Goal: Task Accomplishment & Management: Manage account settings

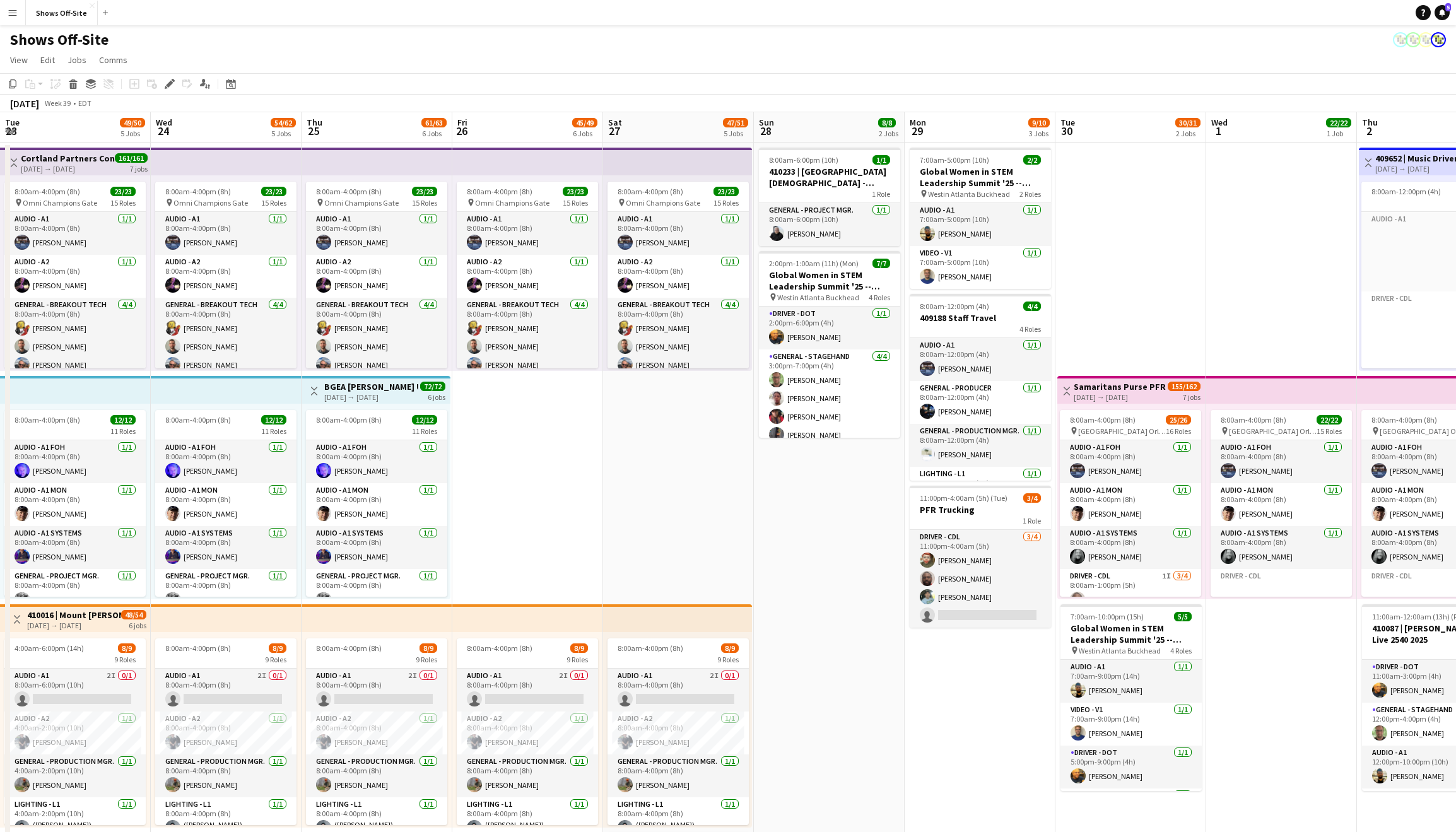
scroll to position [0, 441]
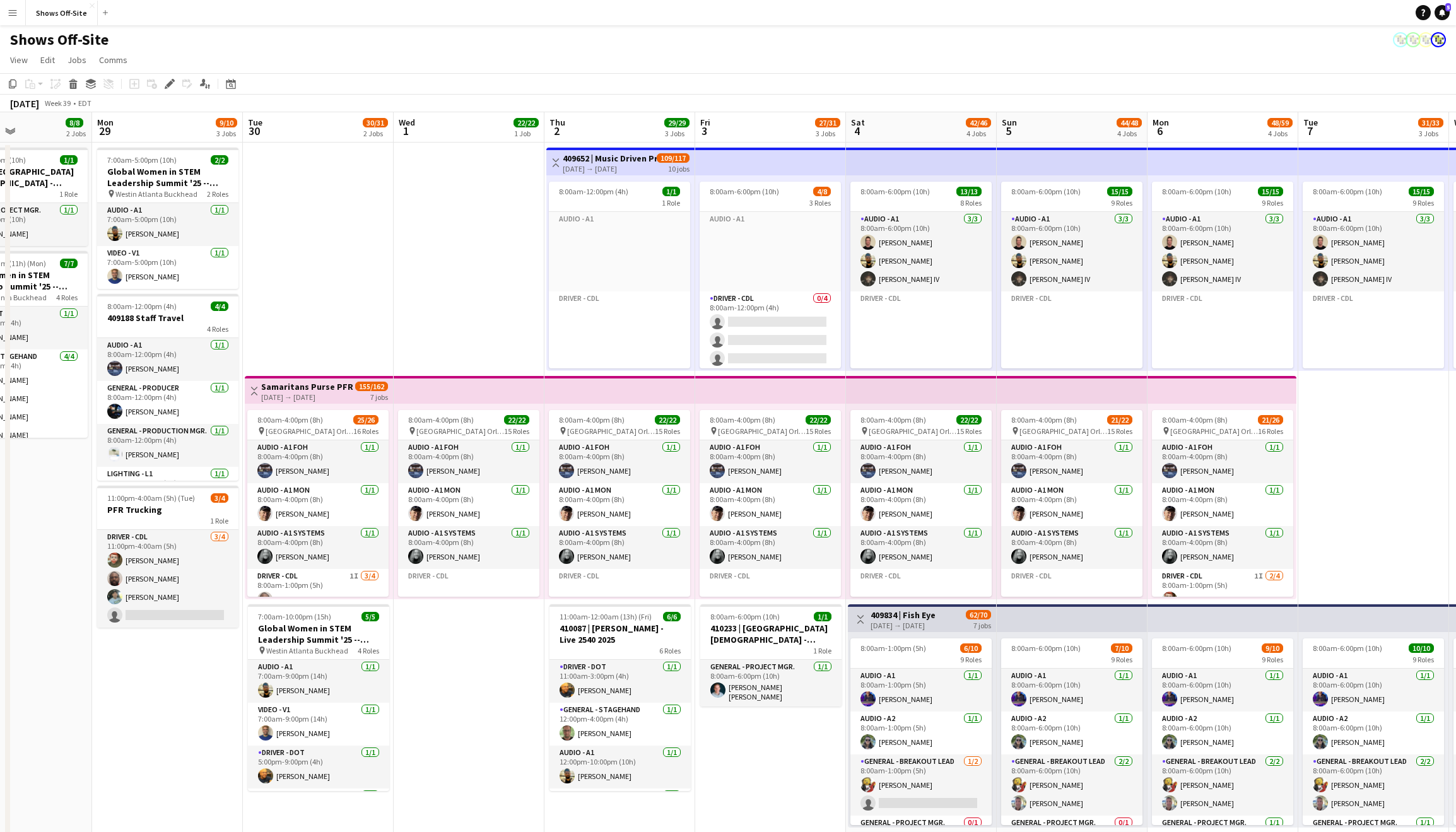
drag, startPoint x: 865, startPoint y: 311, endPoint x: 500, endPoint y: 322, distance: 365.2
click at [498, 323] on app-calendar-viewport "Thu 25 61/63 6 Jobs Fri 26 45/49 6 Jobs Sat 27 47/51 5 Jobs Sun 28 8/8 2 Jobs M…" at bounding box center [728, 825] width 1456 height 1425
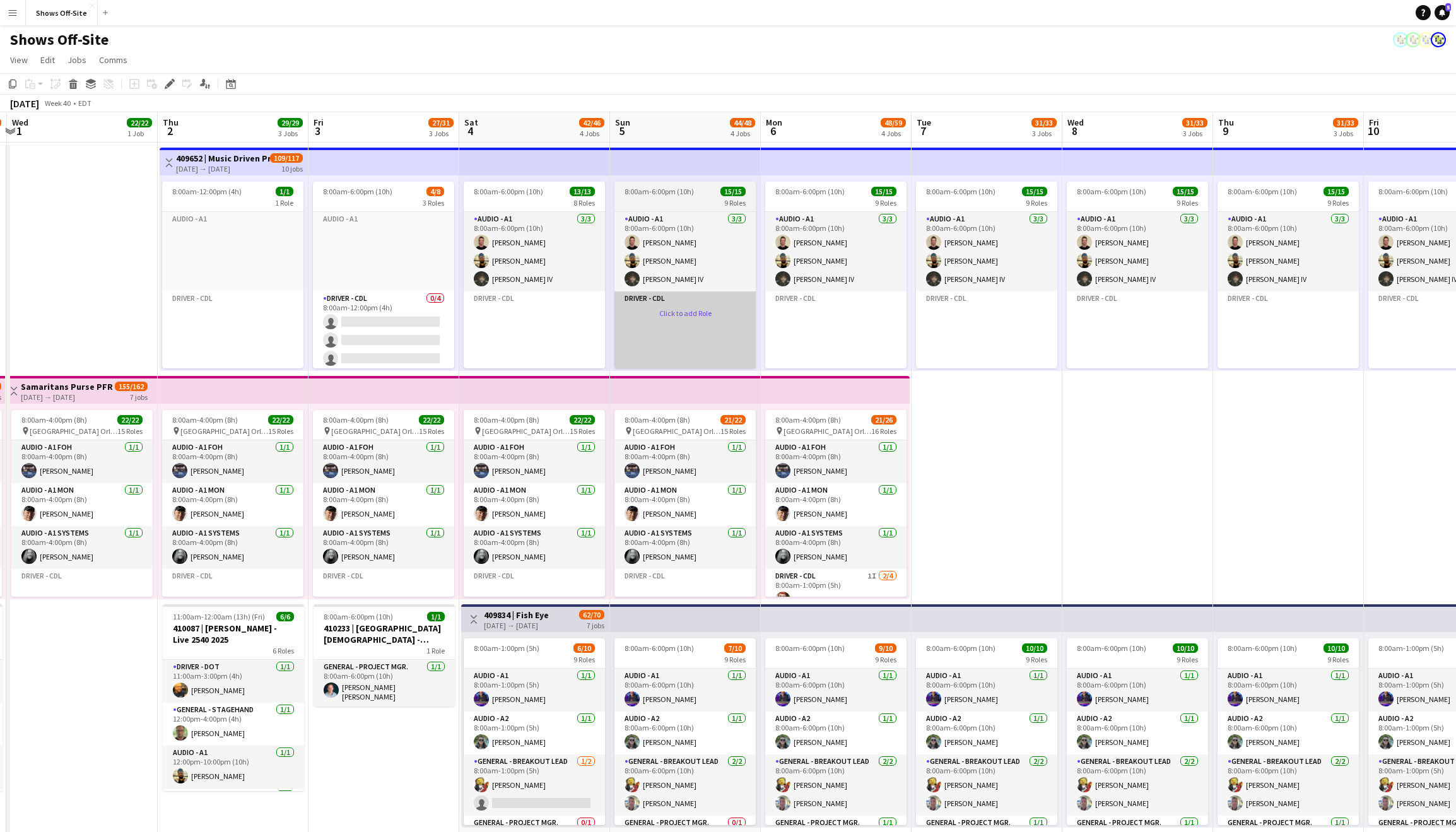
drag, startPoint x: 1011, startPoint y: 354, endPoint x: 495, endPoint y: 359, distance: 516.0
click at [475, 362] on app-calendar-viewport "Sun 28 8/8 2 Jobs Mon 29 9/10 3 Jobs Tue 30 30/31 2 Jobs Wed 1 22/22 1 Job Thu …" at bounding box center [728, 825] width 1456 height 1425
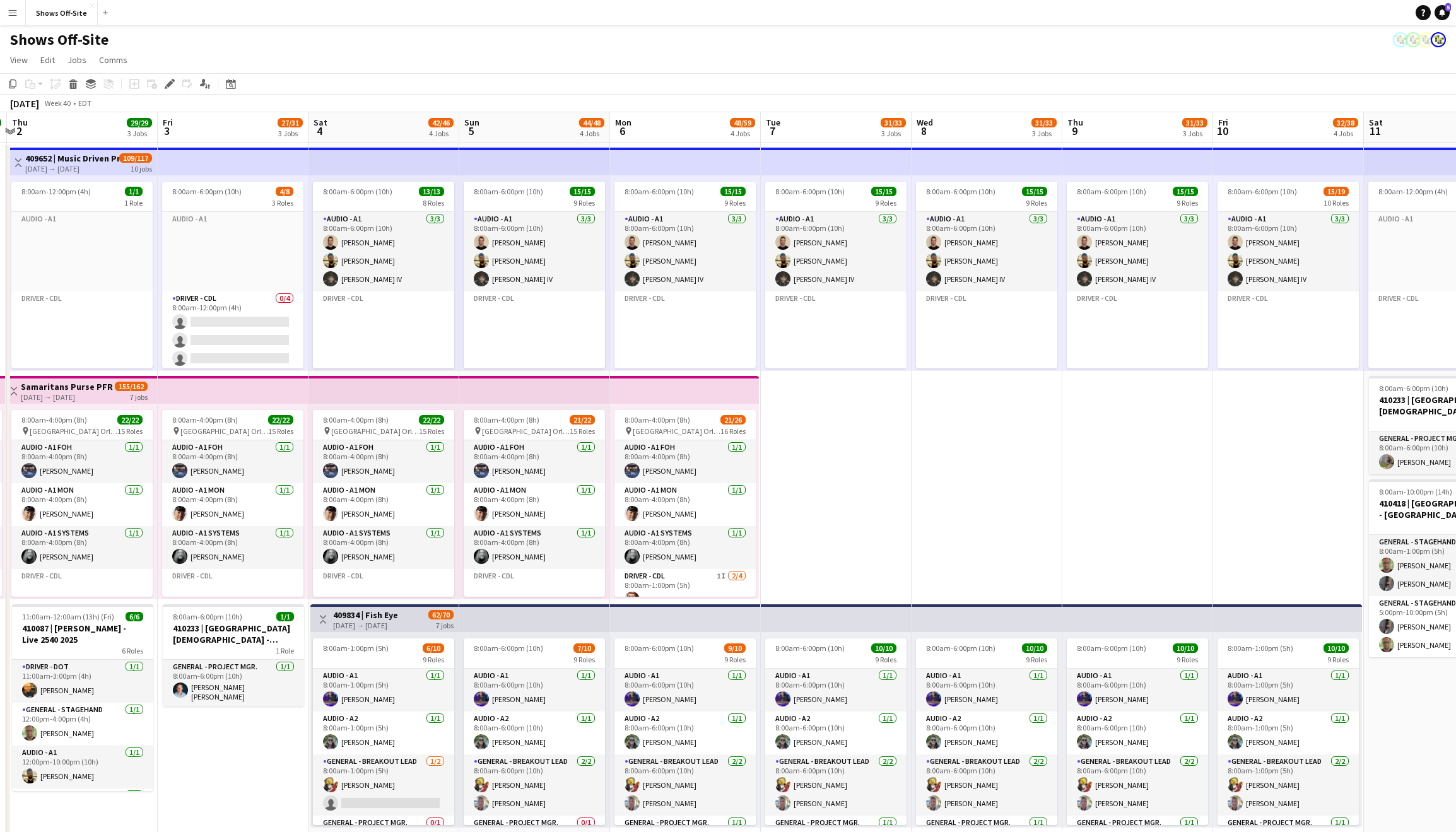
scroll to position [0, 446]
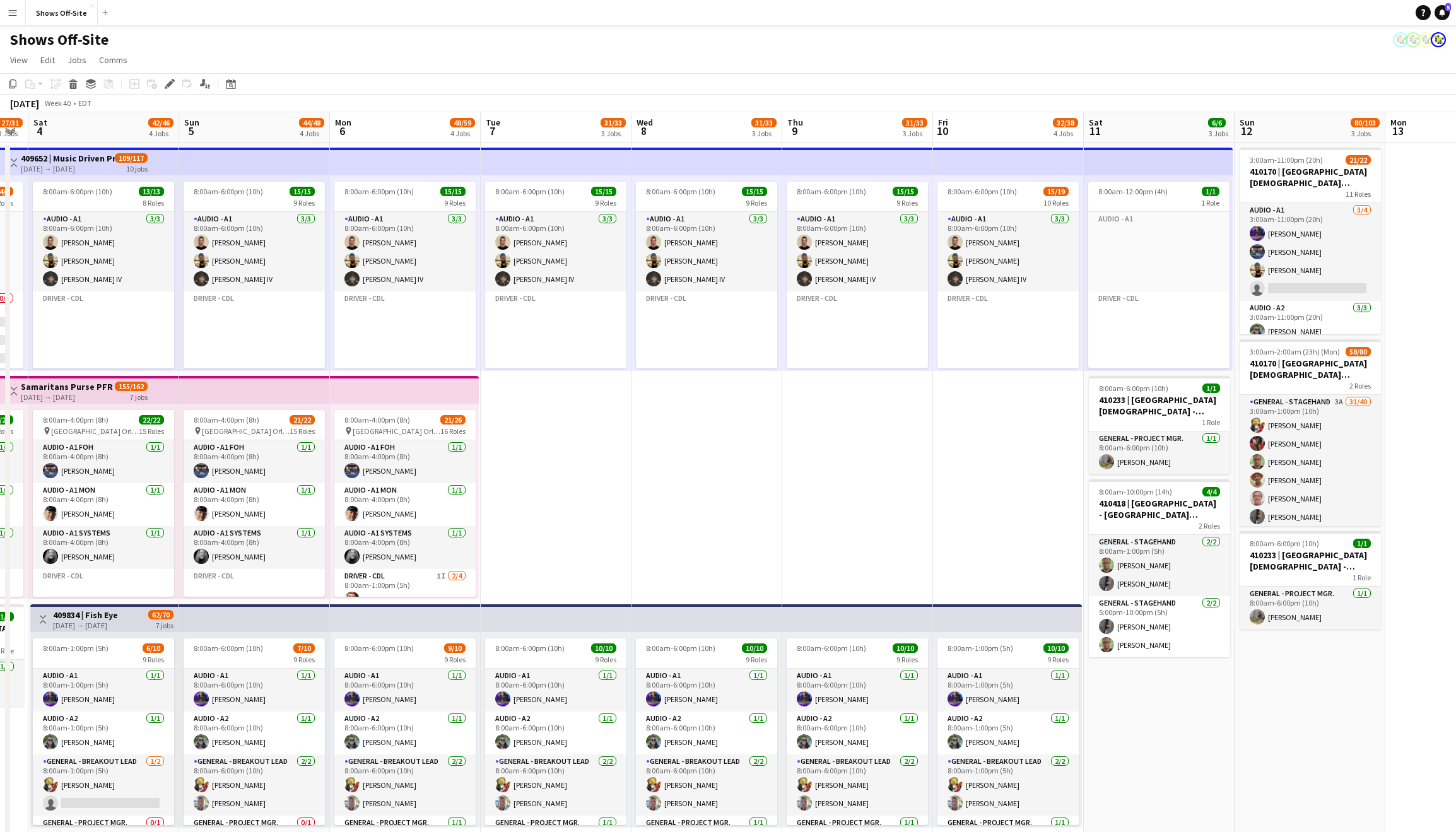
drag, startPoint x: 973, startPoint y: 450, endPoint x: 715, endPoint y: 448, distance: 258.0
click at [696, 447] on app-calendar-viewport "Wed 1 22/22 1 Job Thu 2 29/29 3 Jobs Fri 3 27/31 3 Jobs Sat 4 42/46 4 Jobs Sun …" at bounding box center [728, 825] width 1456 height 1425
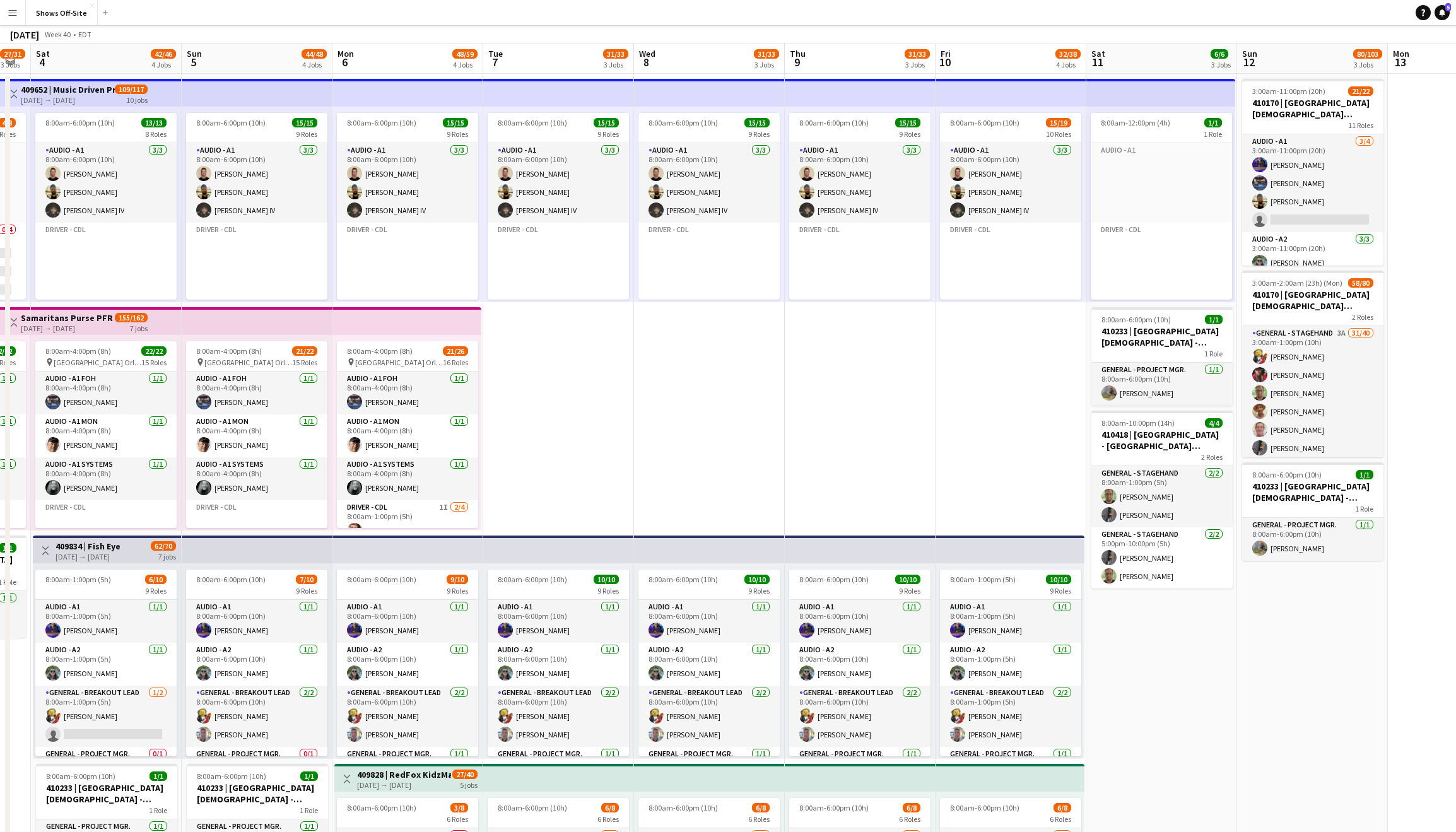
scroll to position [78, 0]
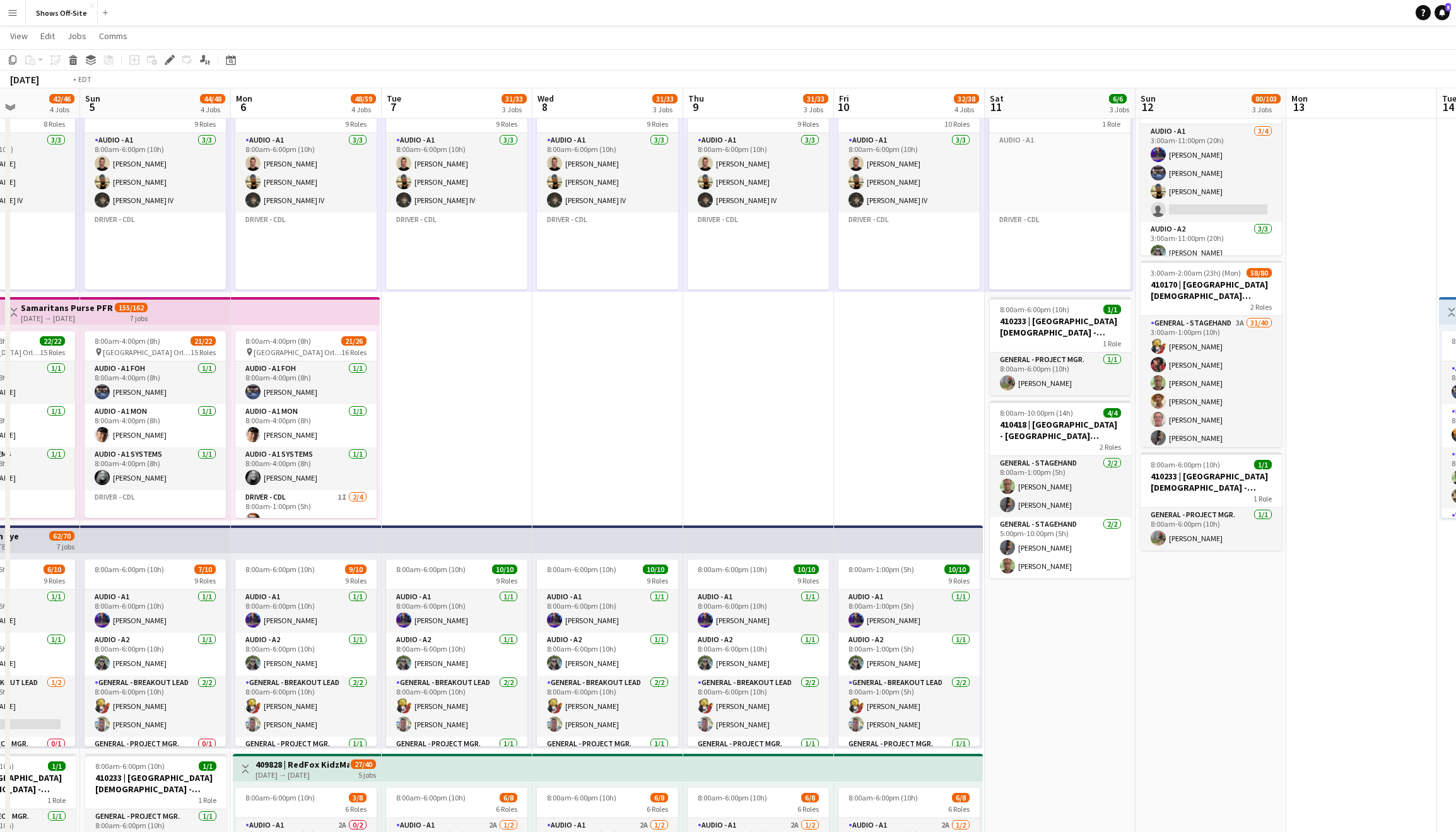
drag, startPoint x: 865, startPoint y: 440, endPoint x: 467, endPoint y: 417, distance: 398.7
click at [462, 417] on app-calendar-viewport "Wed 1 22/22 1 Job Thu 2 29/29 3 Jobs Fri 3 27/31 3 Jobs Sat 4 42/46 4 Jobs Sun …" at bounding box center [728, 715] width 1456 height 1487
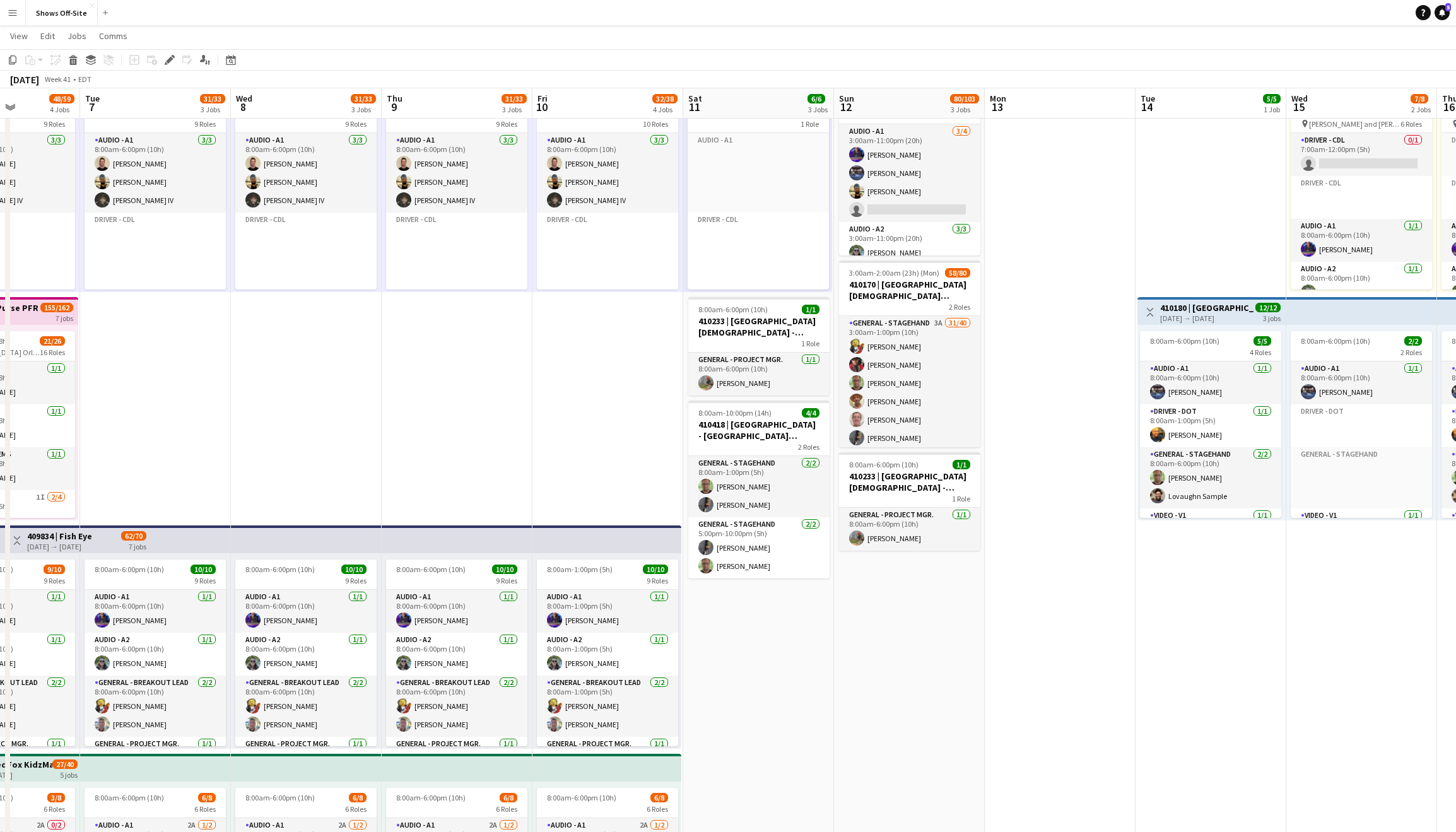
scroll to position [0, 523]
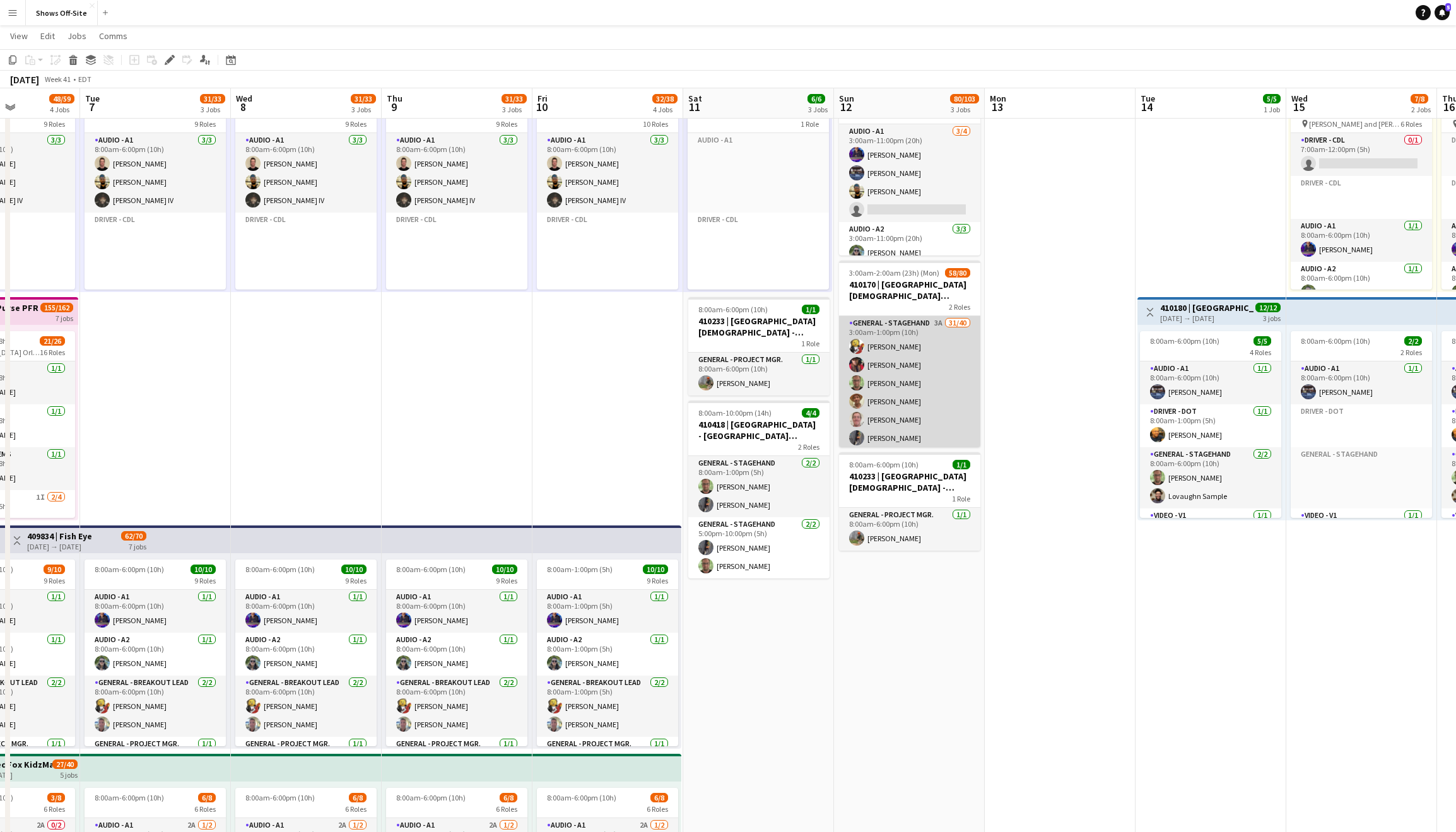
drag, startPoint x: 917, startPoint y: 395, endPoint x: 907, endPoint y: 360, distance: 36.4
click at [917, 395] on app-card-role "General - Stagehand 3A 31/40 3:00am-1:00pm (10h) [PERSON_NAME] [PERSON_NAME] [P…" at bounding box center [909, 694] width 141 height 756
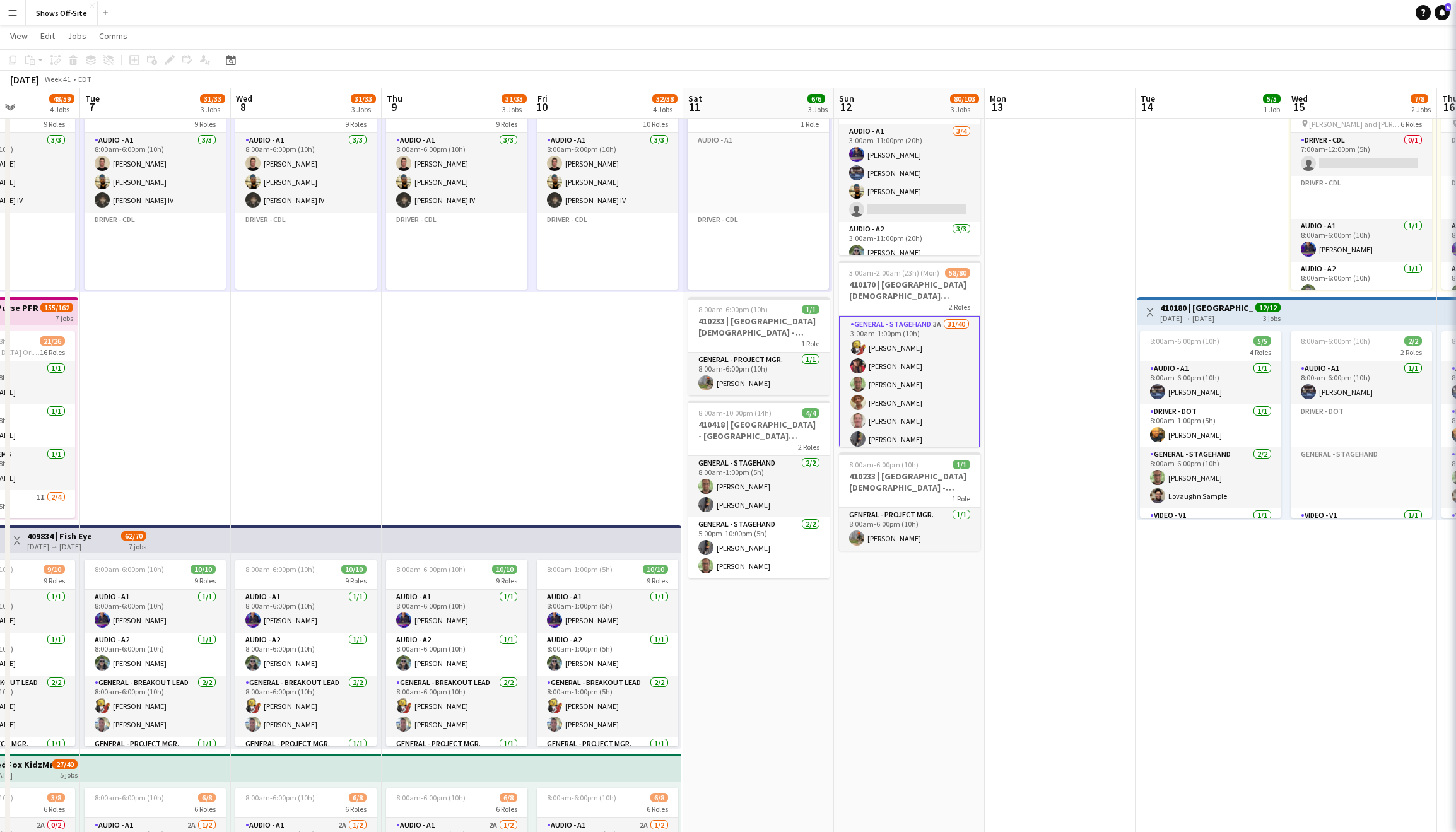
scroll to position [0, 522]
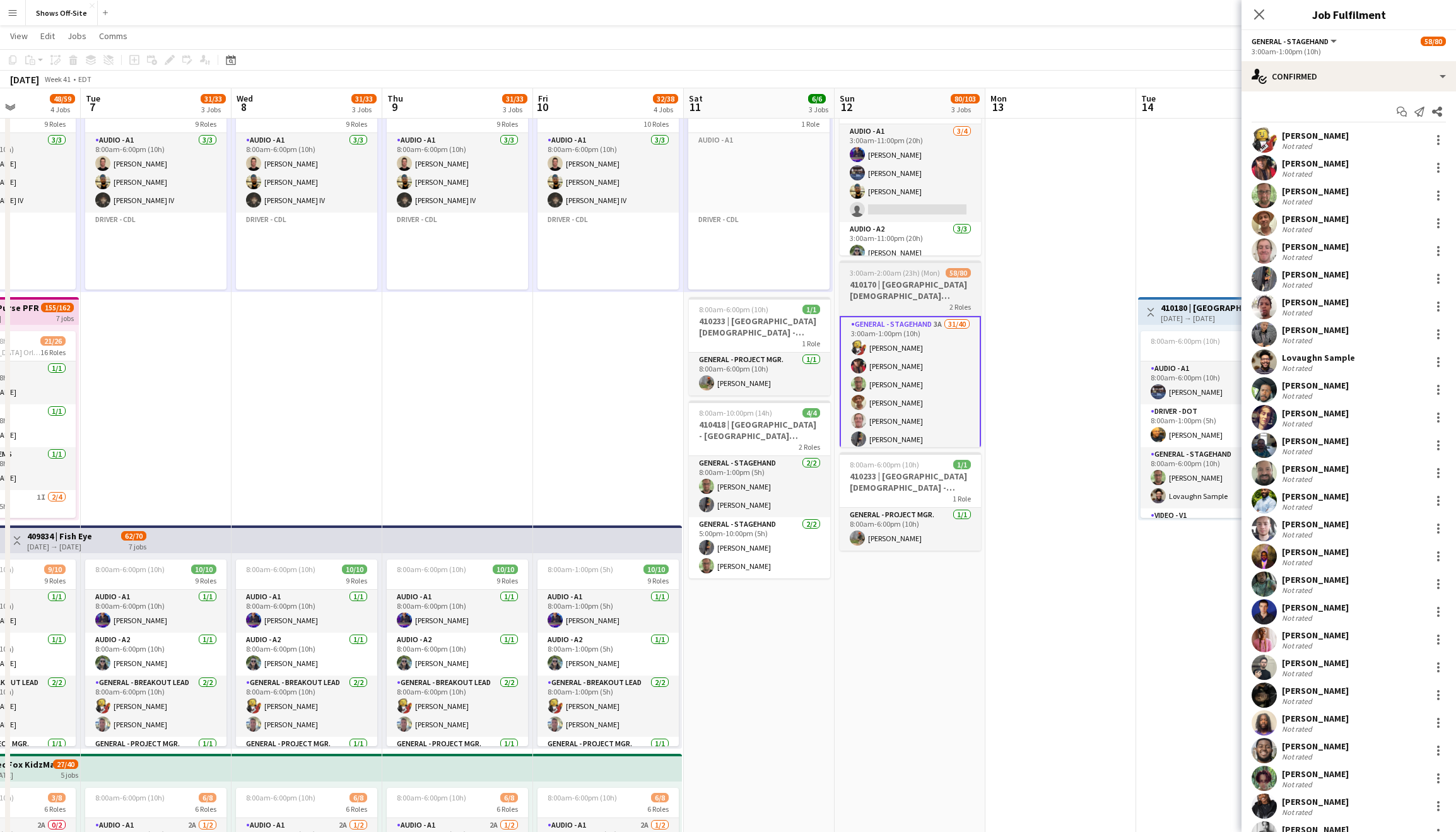
click at [906, 287] on h3 "410170 | [GEOGRAPHIC_DATA][DEMOGRAPHIC_DATA] ACCESS 2025" at bounding box center [910, 290] width 141 height 23
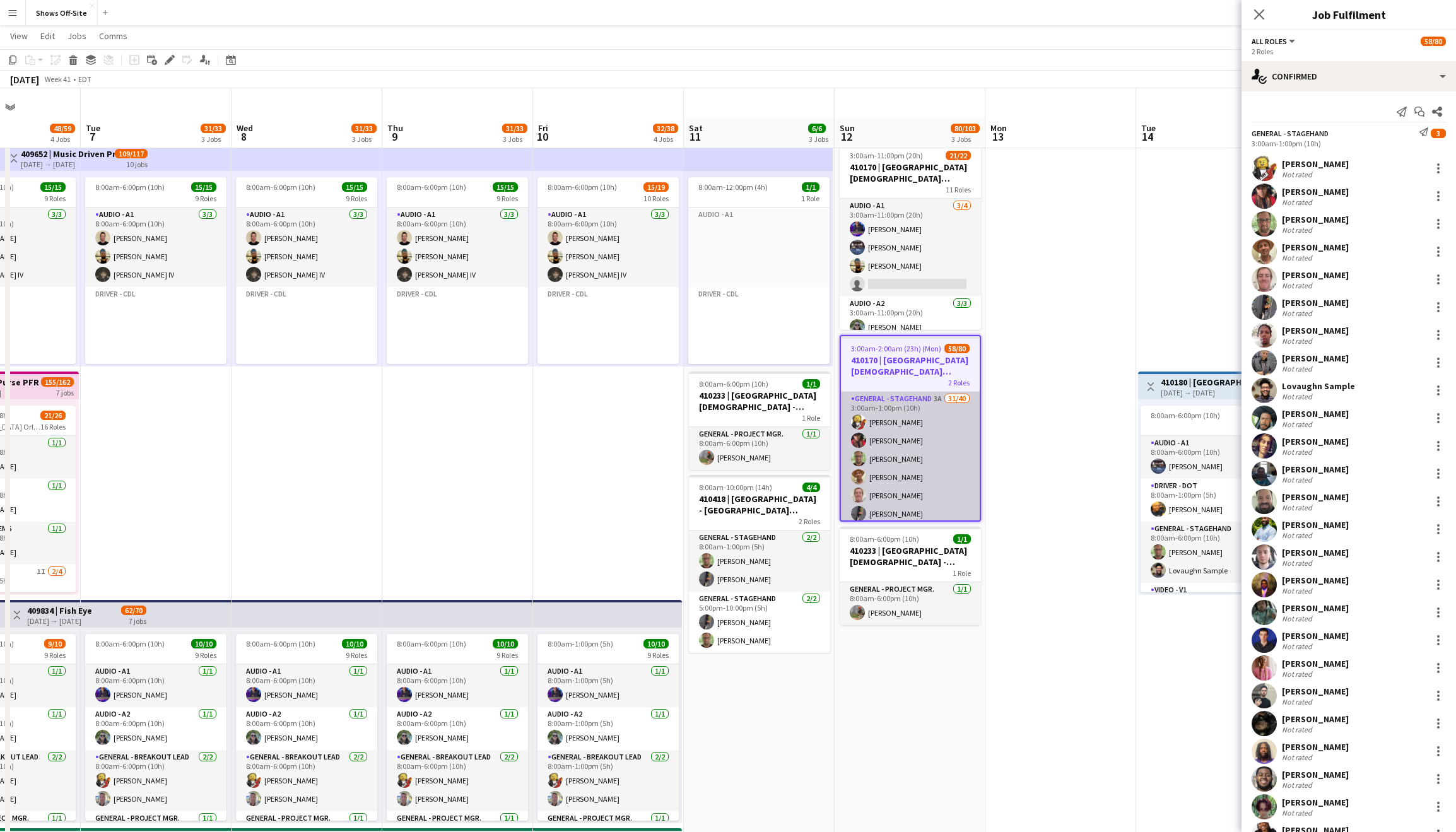
scroll to position [0, 0]
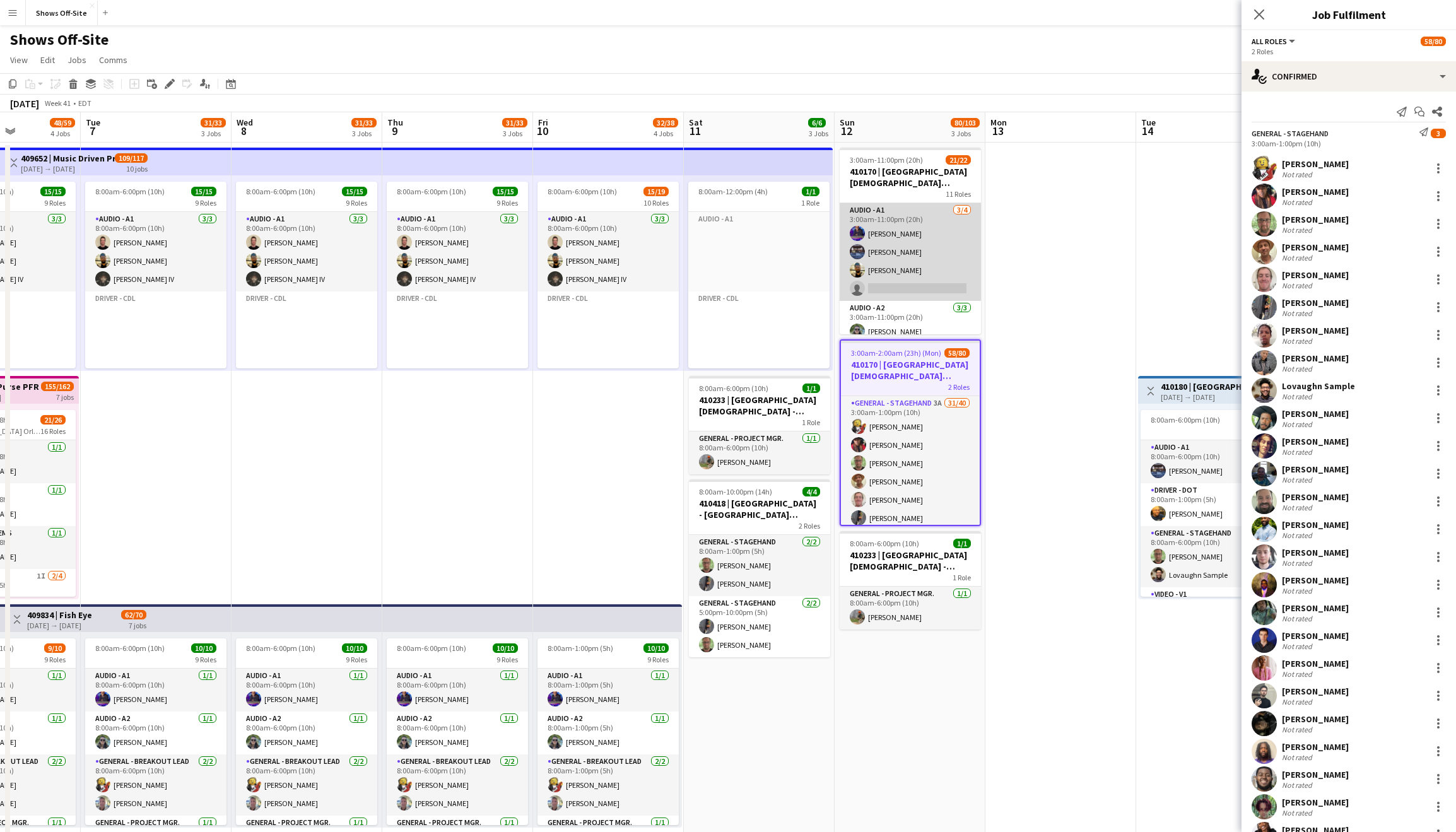
click at [906, 236] on app-card-role "Audio - A1 [DATE] 3:00am-11:00pm (20h) [PERSON_NAME] [PERSON_NAME] [PERSON_NAME…" at bounding box center [910, 252] width 141 height 98
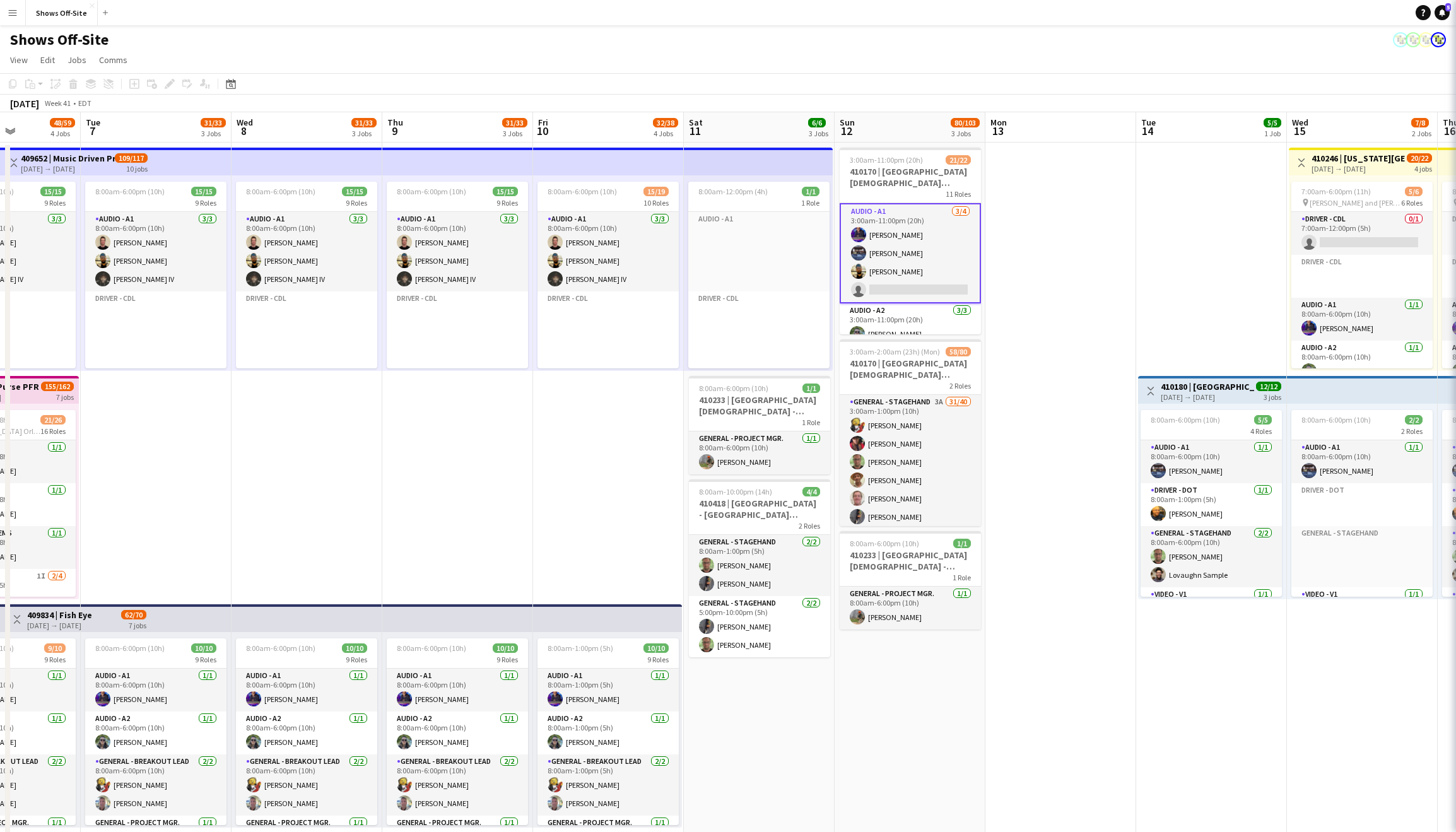
scroll to position [0, 521]
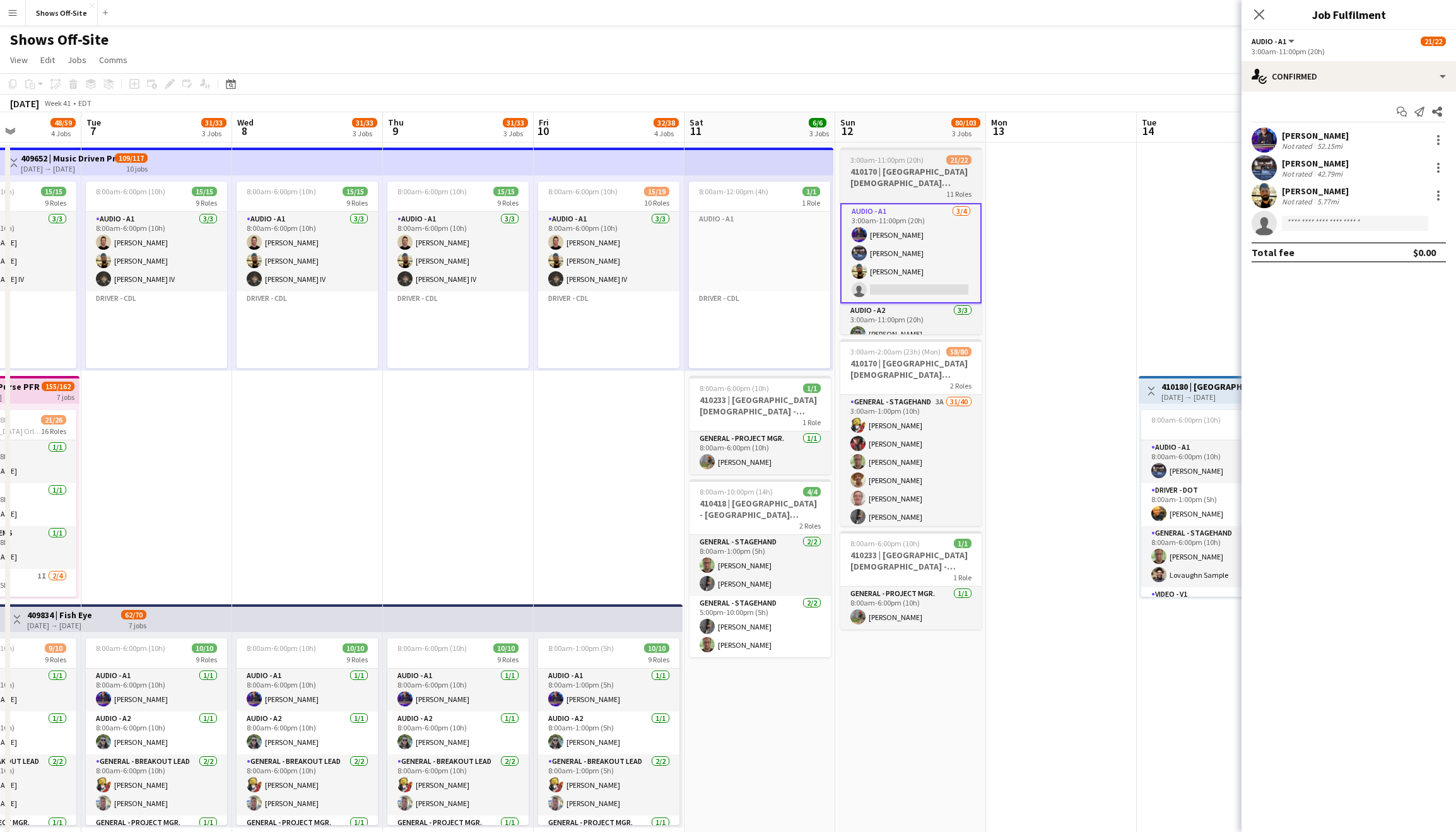
click at [899, 178] on h3 "410170 | [GEOGRAPHIC_DATA][DEMOGRAPHIC_DATA] ACCESS 2025" at bounding box center [911, 177] width 141 height 23
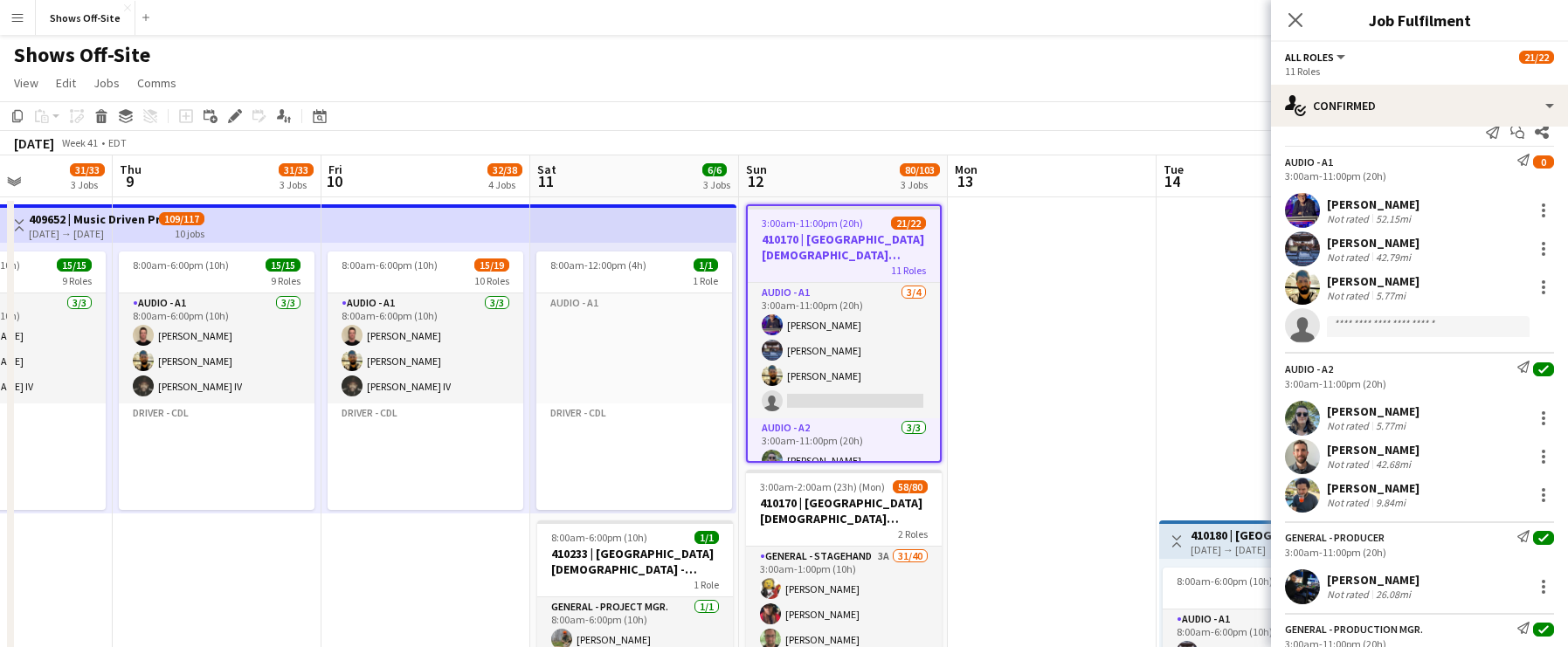
scroll to position [23, 0]
